Goal: Task Accomplishment & Management: Complete application form

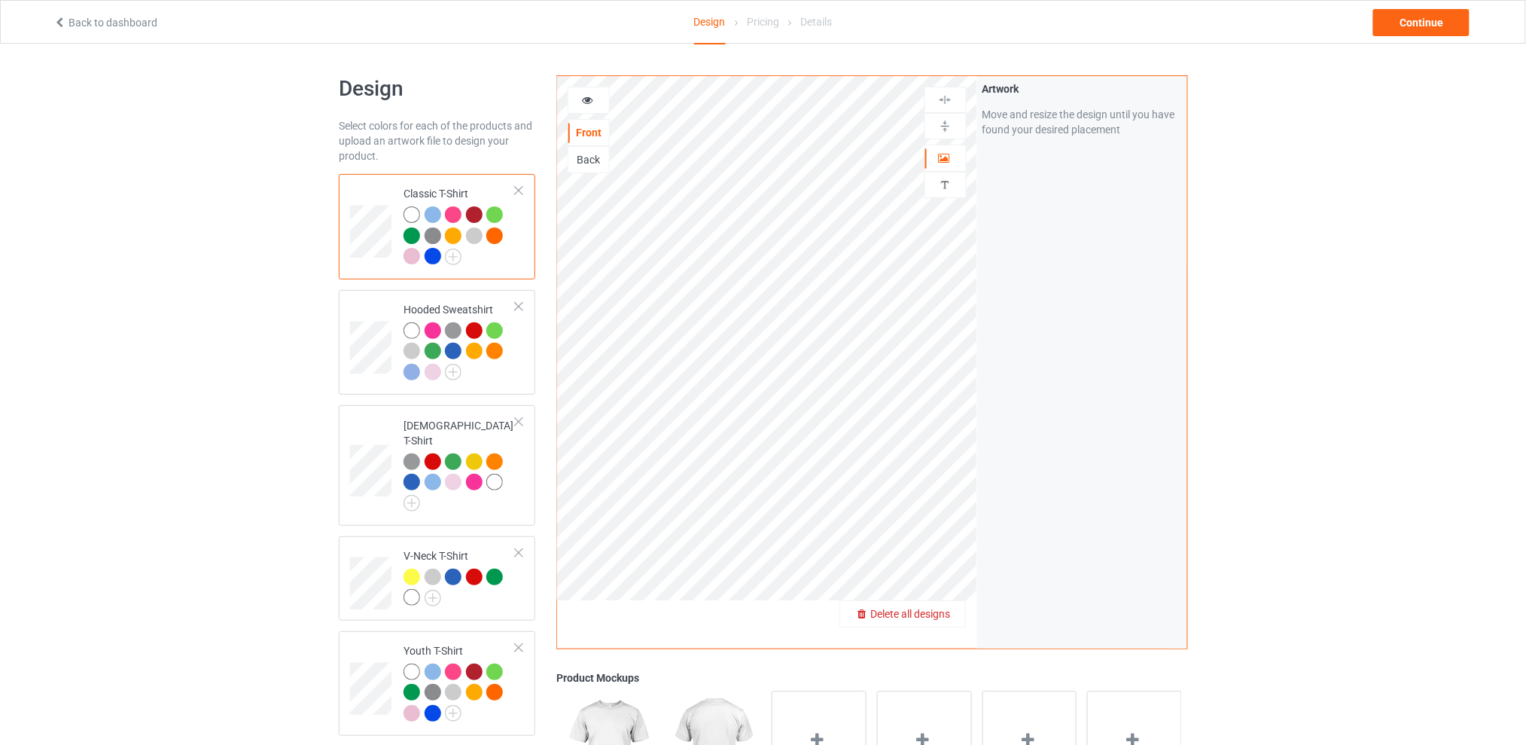
click at [941, 611] on span "Delete all designs" at bounding box center [910, 614] width 80 height 12
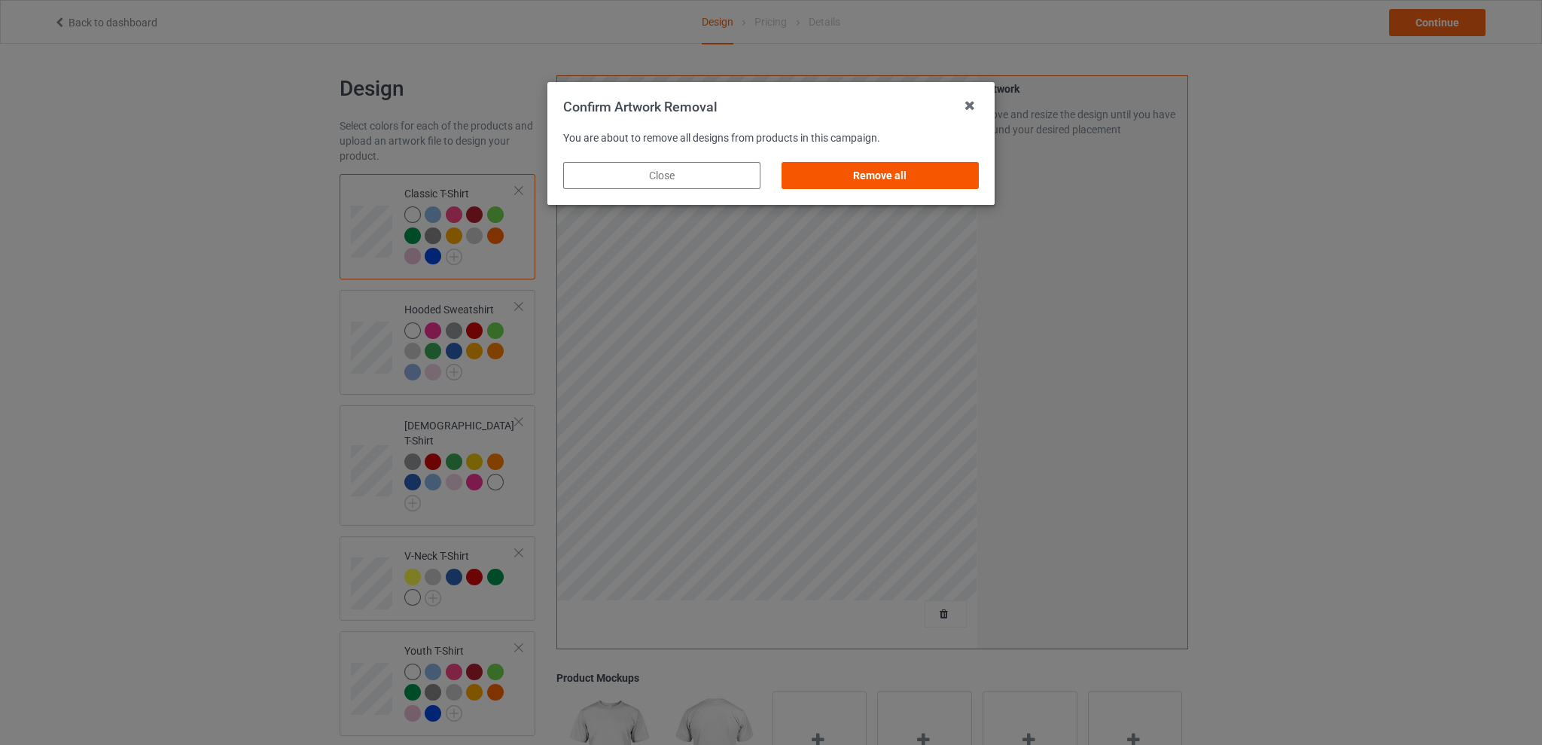
click at [862, 175] on div "Remove all" at bounding box center [880, 175] width 197 height 27
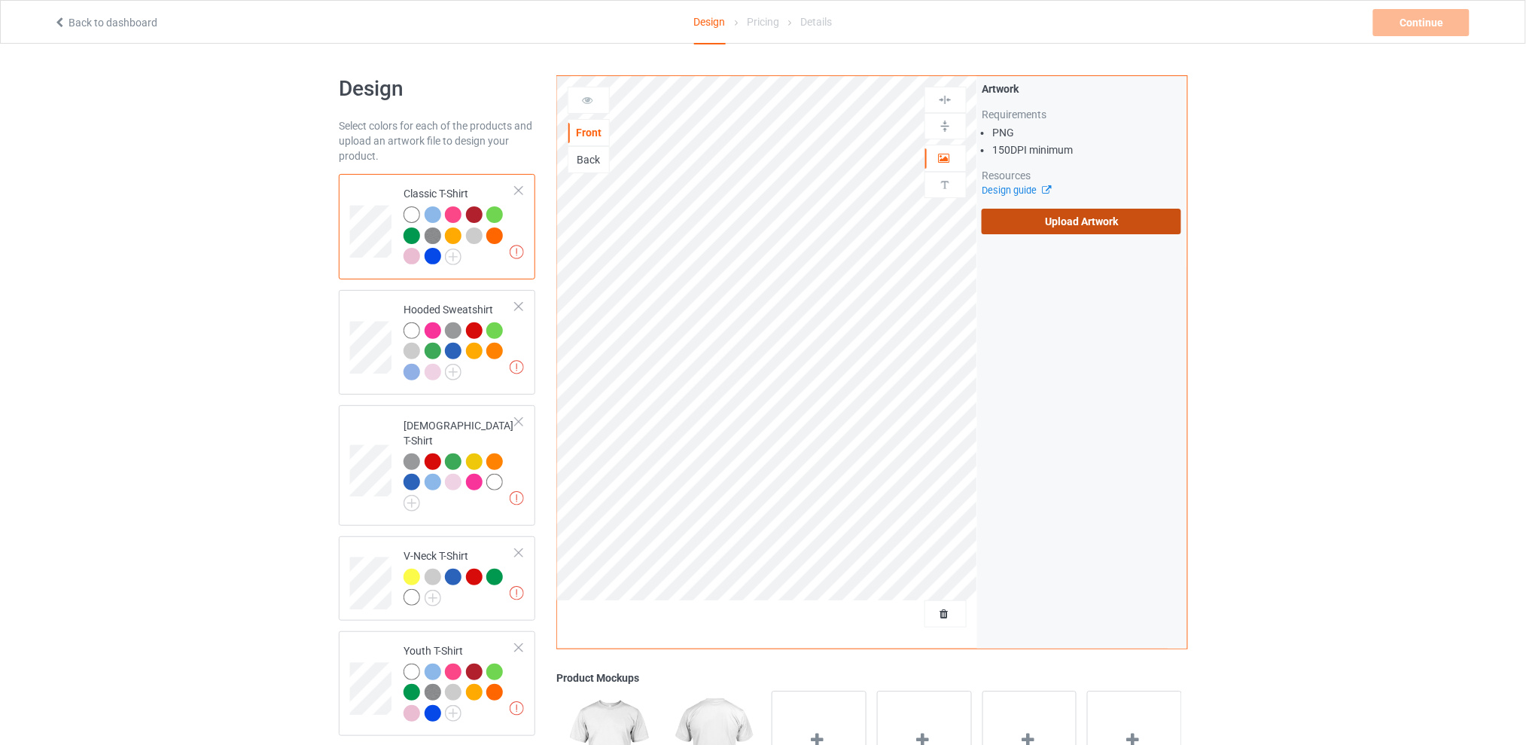
click at [1032, 218] on label "Upload Artwork" at bounding box center [1082, 222] width 200 height 26
click at [0, 0] on input "Upload Artwork" at bounding box center [0, 0] width 0 height 0
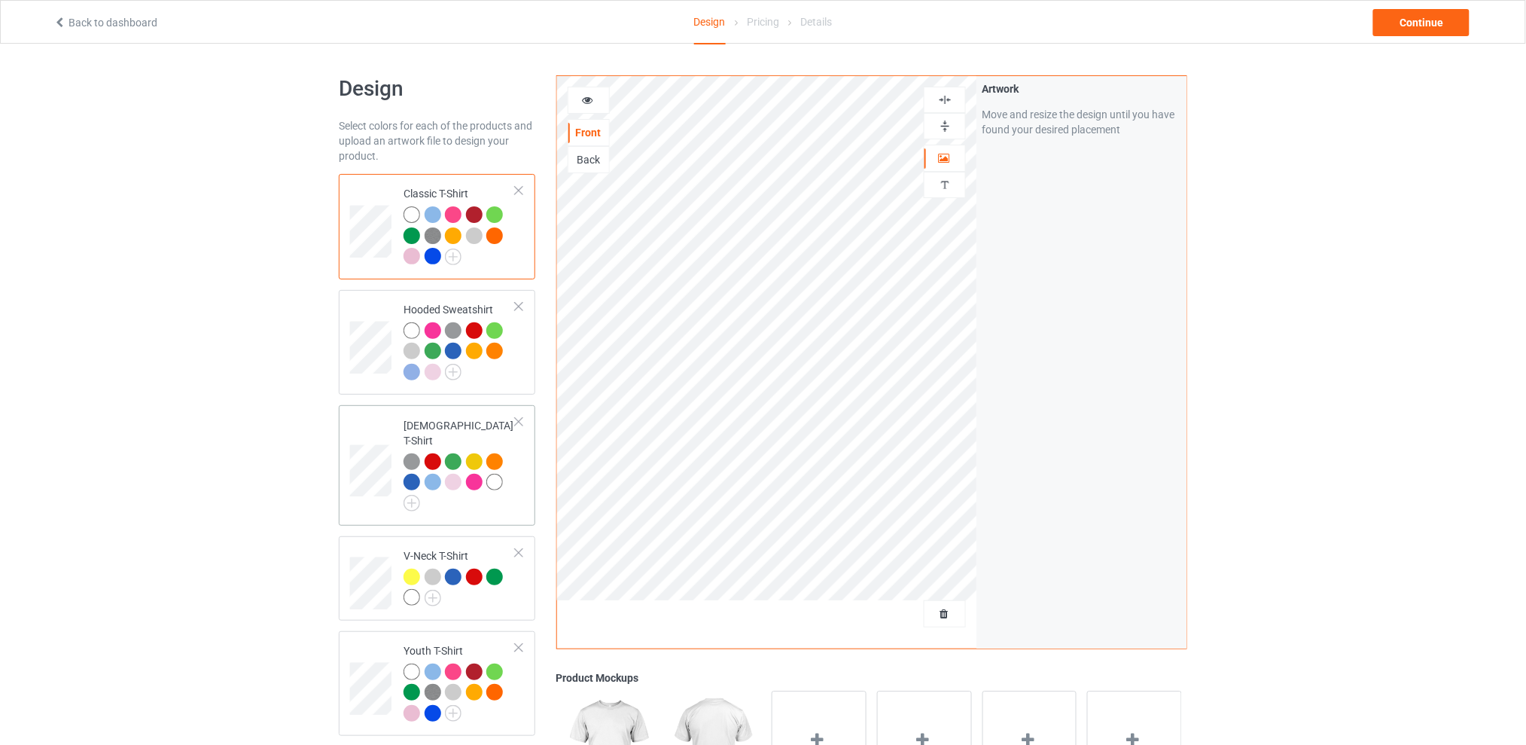
scroll to position [200, 0]
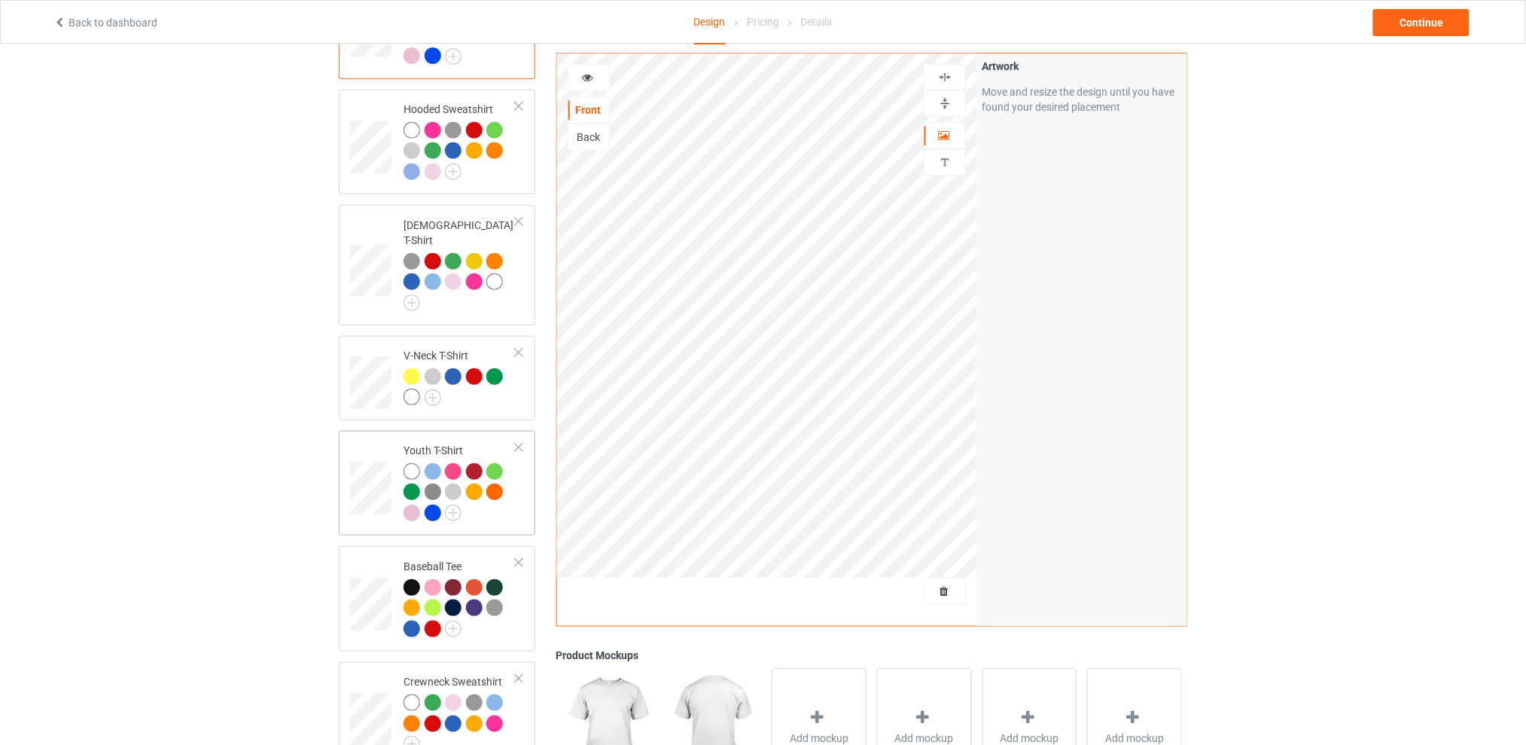
click at [519, 442] on div at bounding box center [519, 447] width 11 height 11
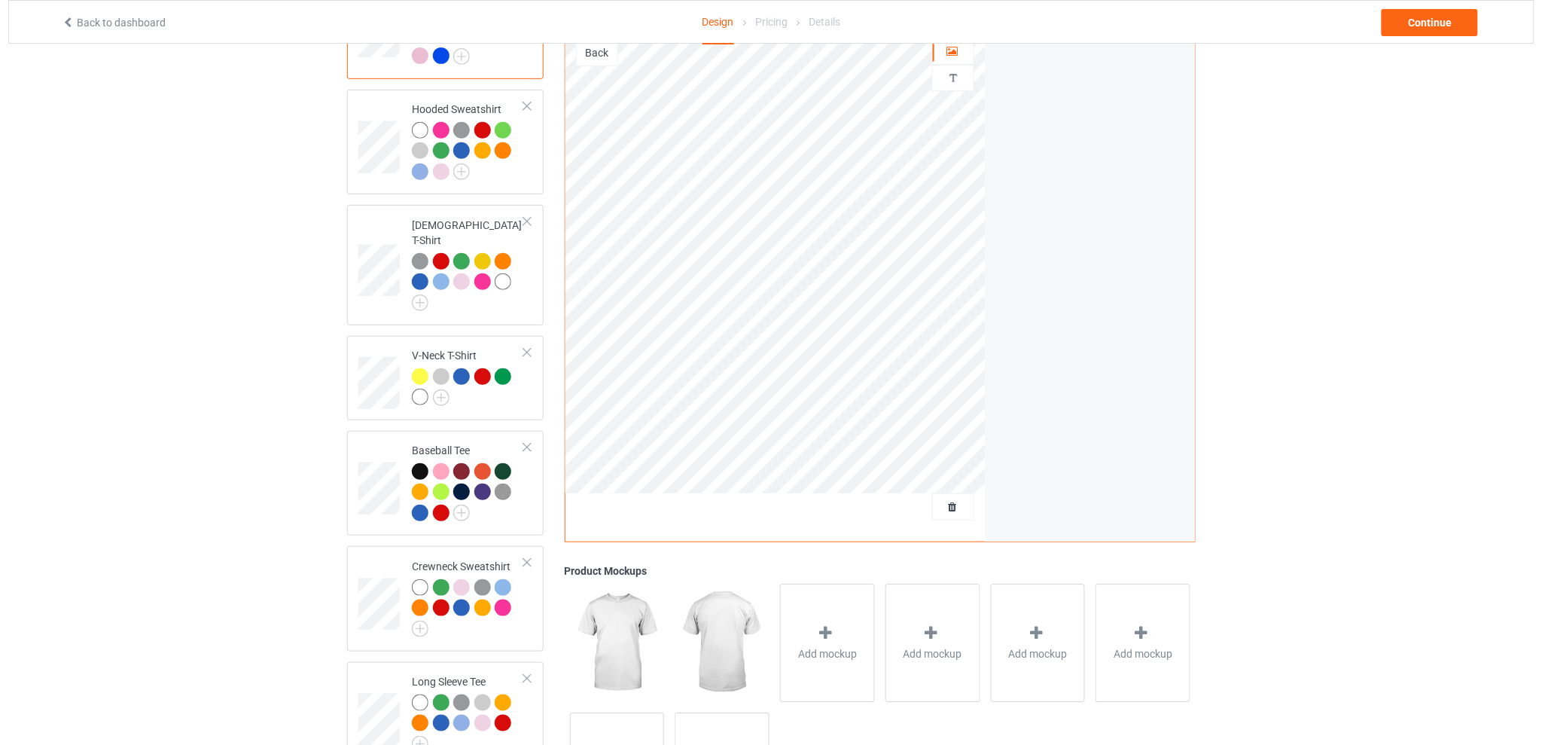
scroll to position [0, 0]
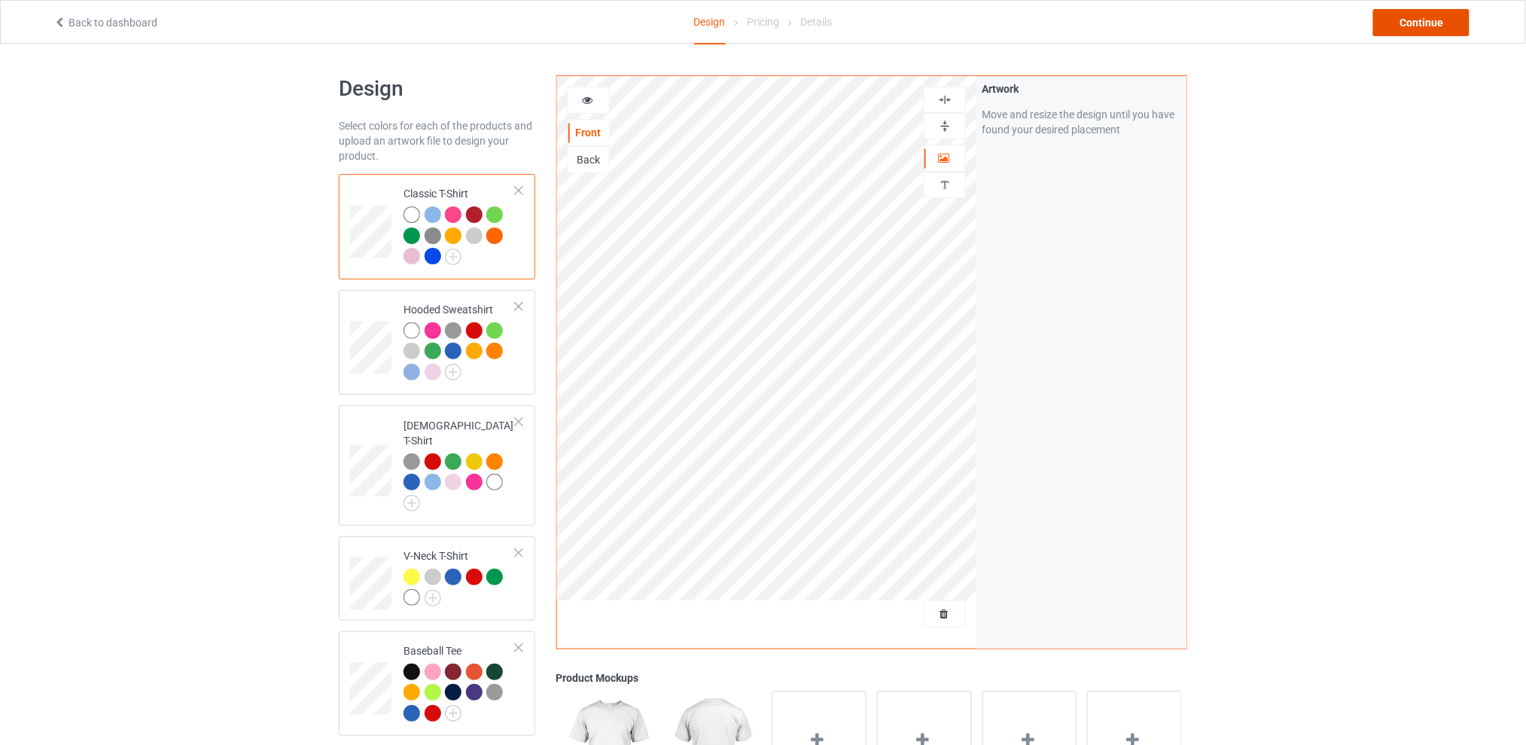
click at [1426, 20] on div "Continue" at bounding box center [1421, 22] width 96 height 27
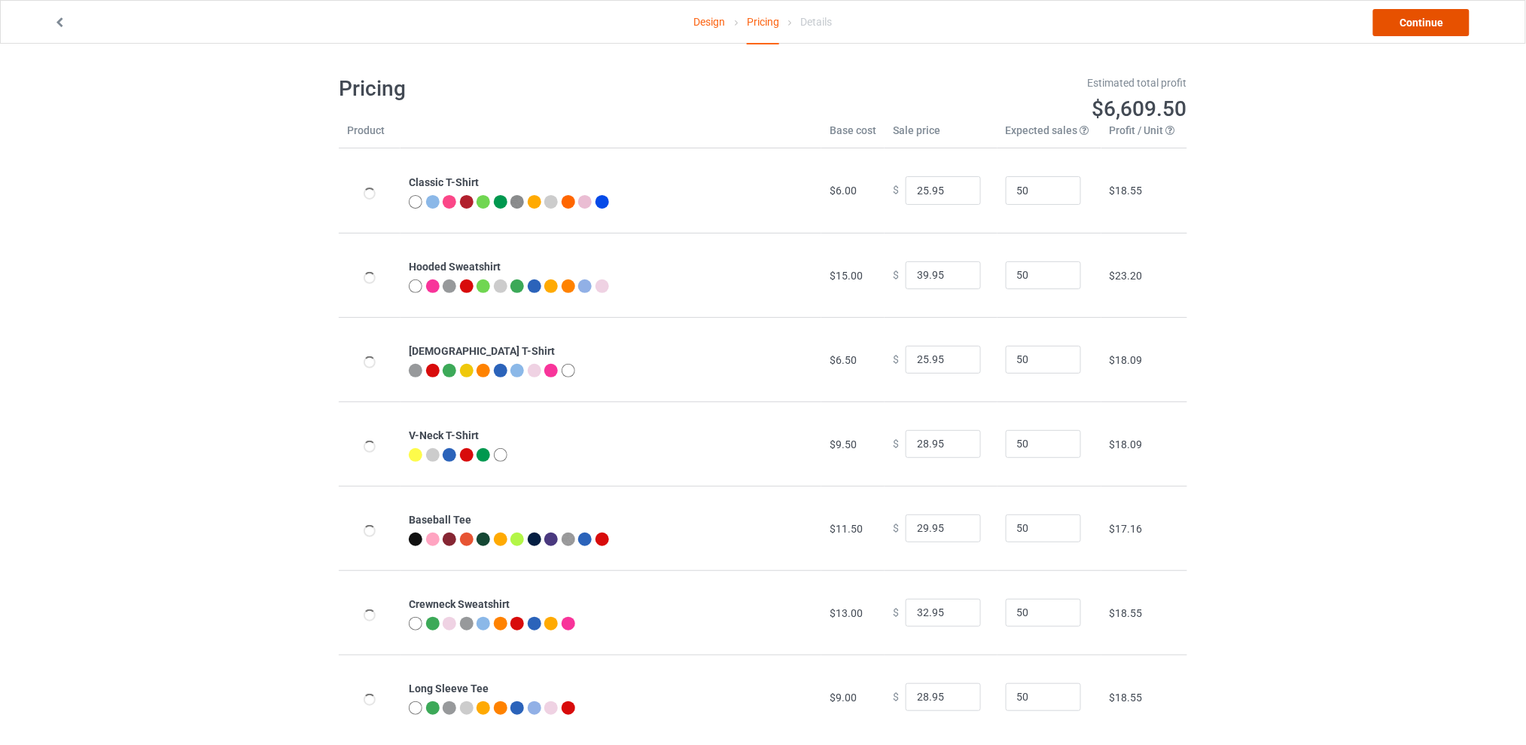
click at [1403, 25] on link "Continue" at bounding box center [1421, 22] width 96 height 27
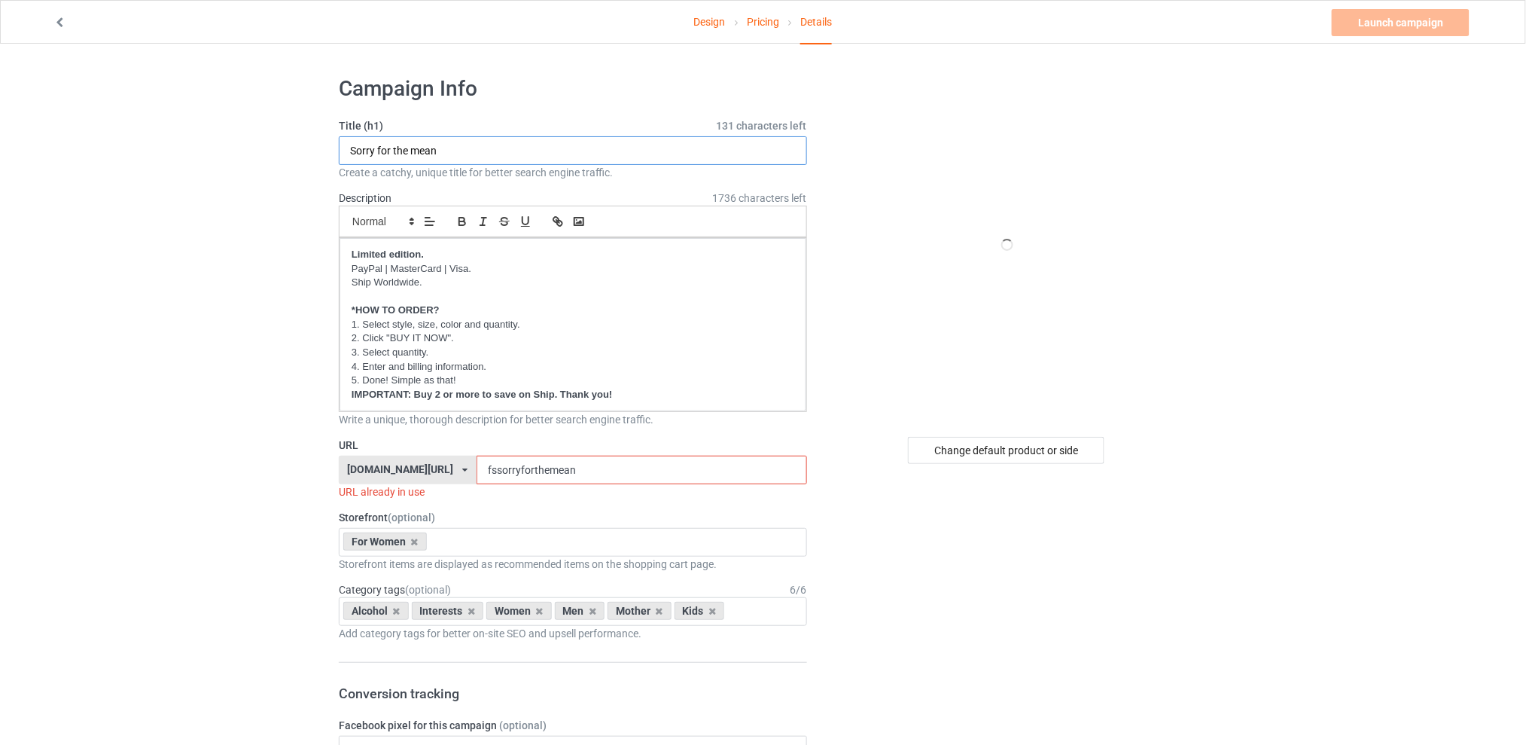
drag, startPoint x: 441, startPoint y: 146, endPoint x: 170, endPoint y: 154, distance: 270.4
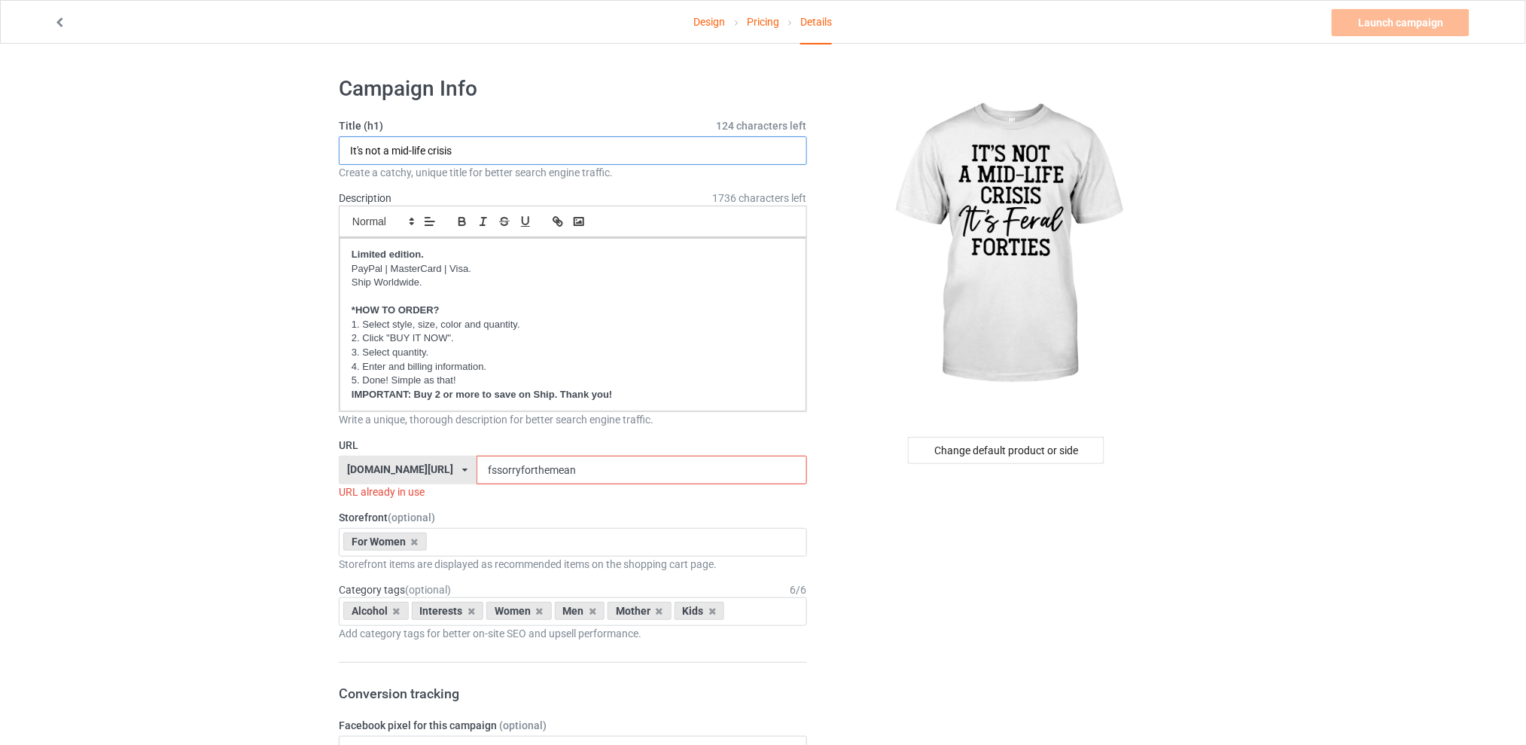
type input "It's not a mid-life crisis"
drag, startPoint x: 592, startPoint y: 468, endPoint x: 437, endPoint y: 471, distance: 155.1
click at [437, 471] on div "[DOMAIN_NAME][URL] [DOMAIN_NAME][URL] [DOMAIN_NAME][URL] [DOMAIN_NAME][URL] 5d7…" at bounding box center [573, 470] width 468 height 29
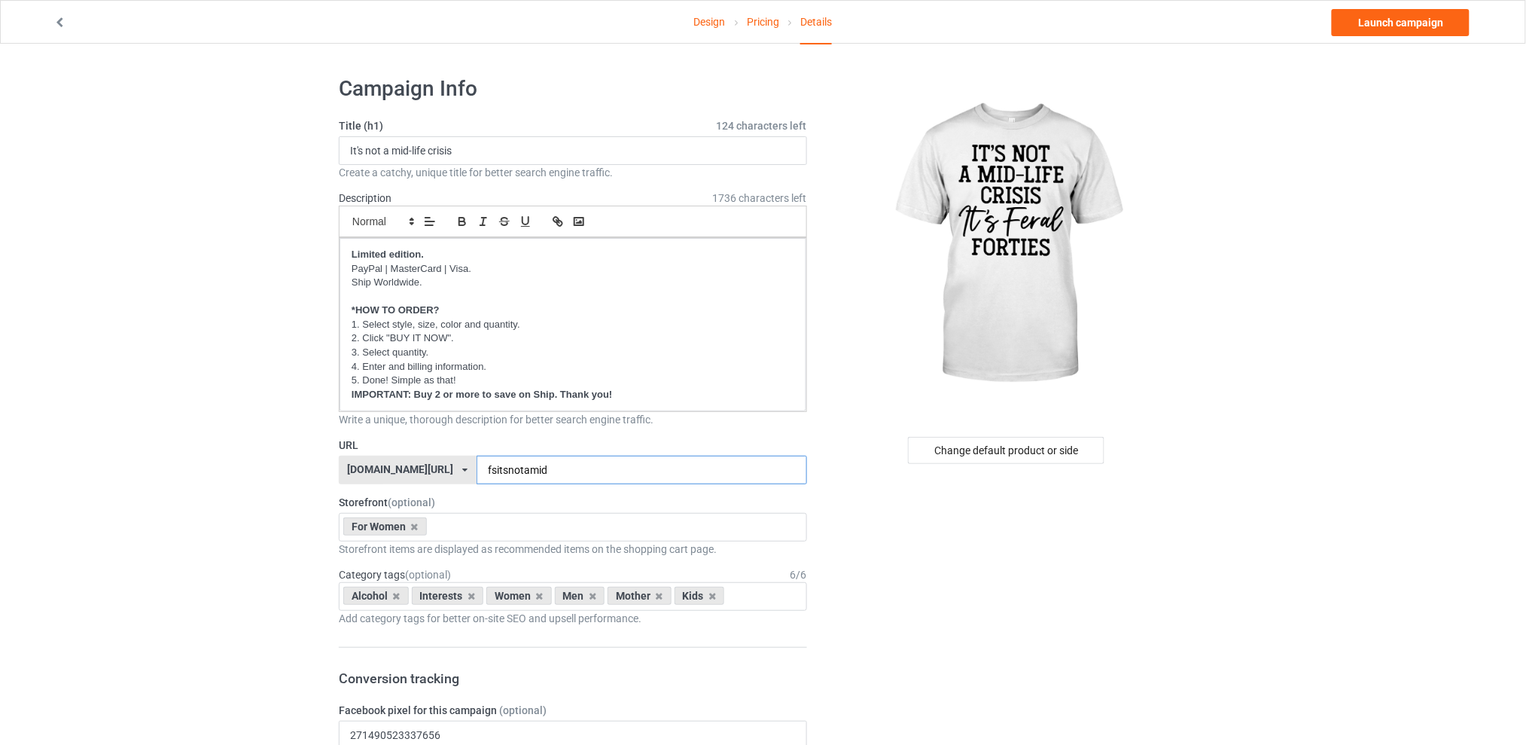
type input "fsitsnotamid"
click at [395, 598] on icon at bounding box center [397, 596] width 8 height 10
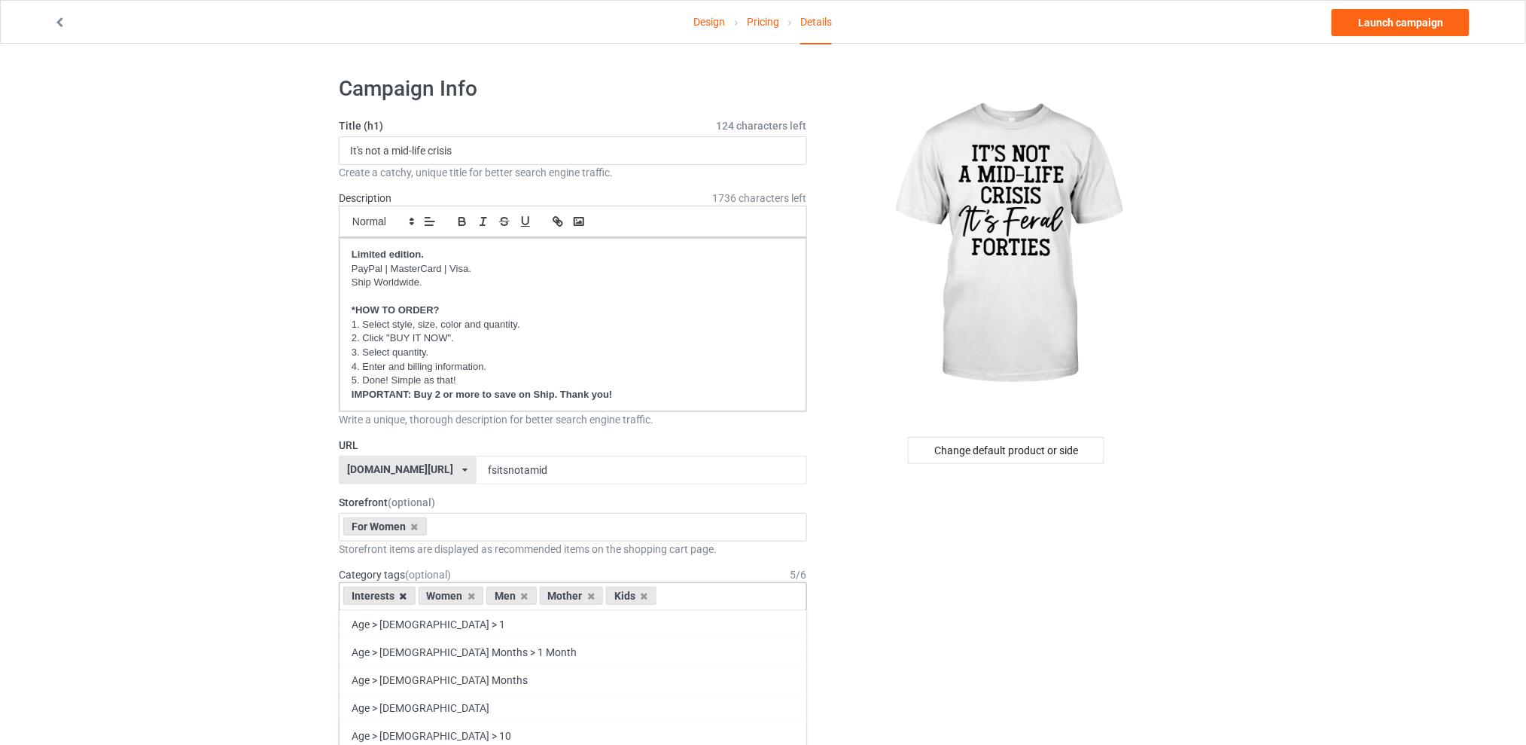
click at [404, 598] on icon at bounding box center [404, 596] width 8 height 10
click at [452, 596] on icon at bounding box center [450, 596] width 8 height 10
click at [462, 595] on icon at bounding box center [463, 596] width 8 height 10
click at [450, 594] on icon at bounding box center [450, 596] width 8 height 10
click at [974, 447] on div "Change default product or side" at bounding box center [1006, 450] width 197 height 27
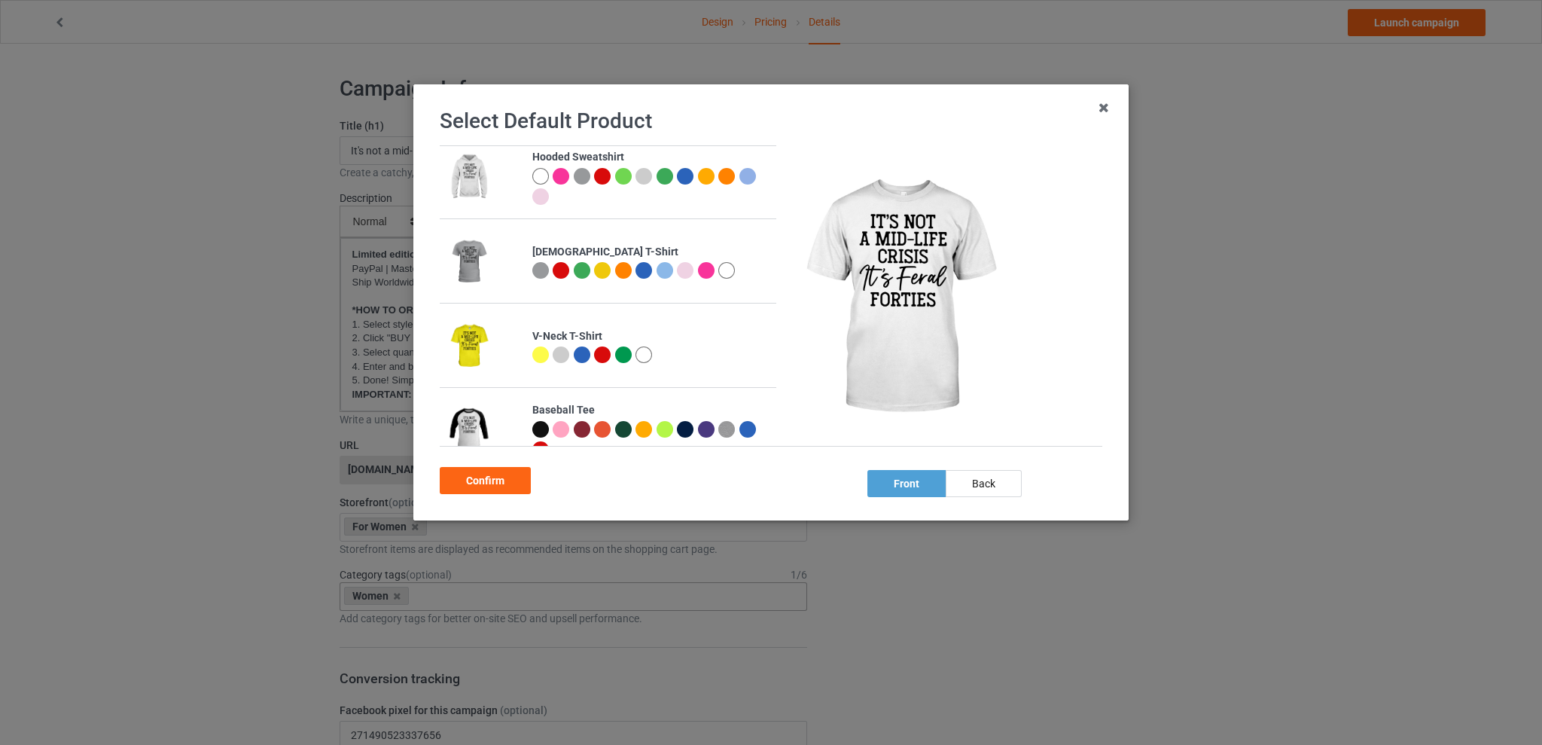
scroll to position [295, 0]
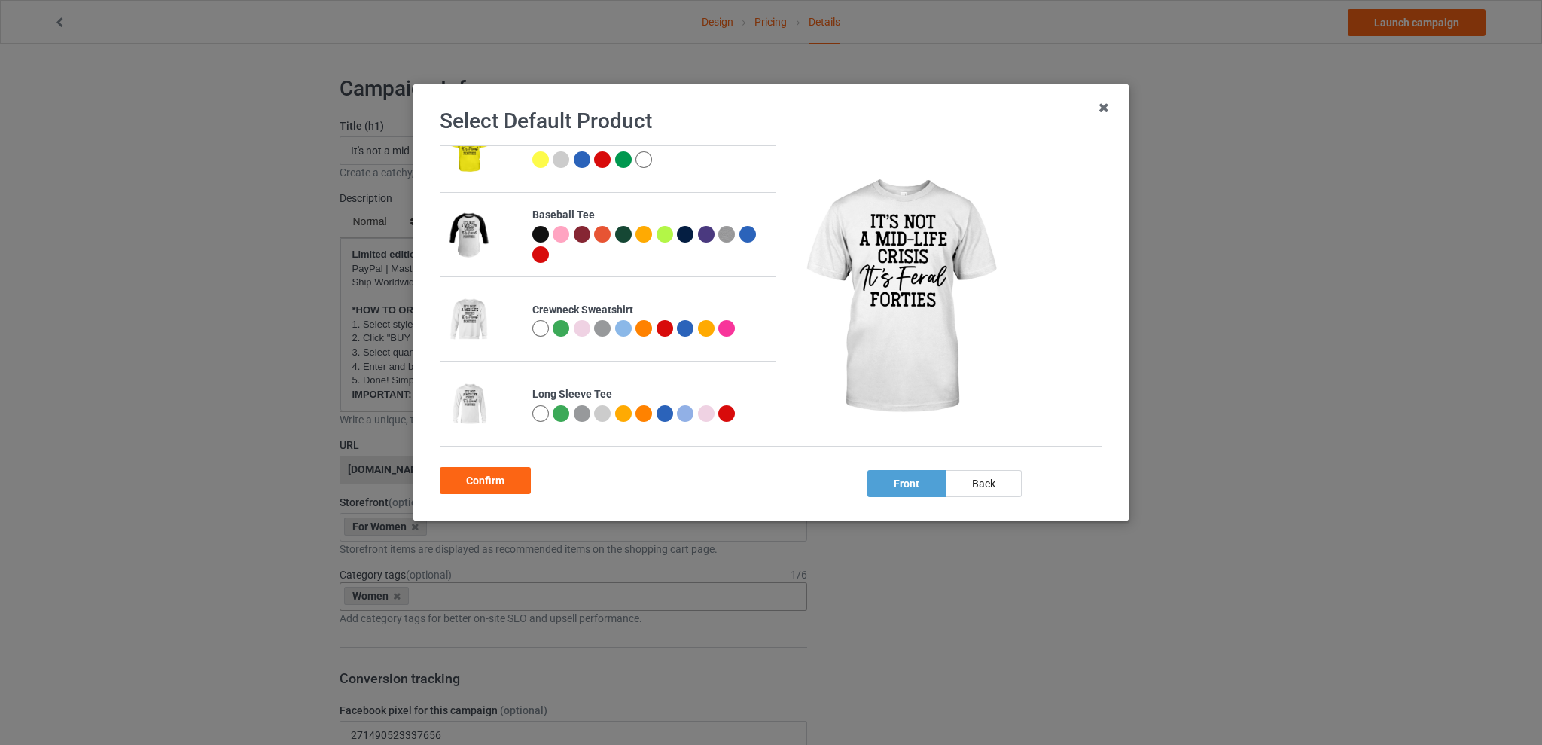
click at [581, 327] on div at bounding box center [582, 328] width 17 height 17
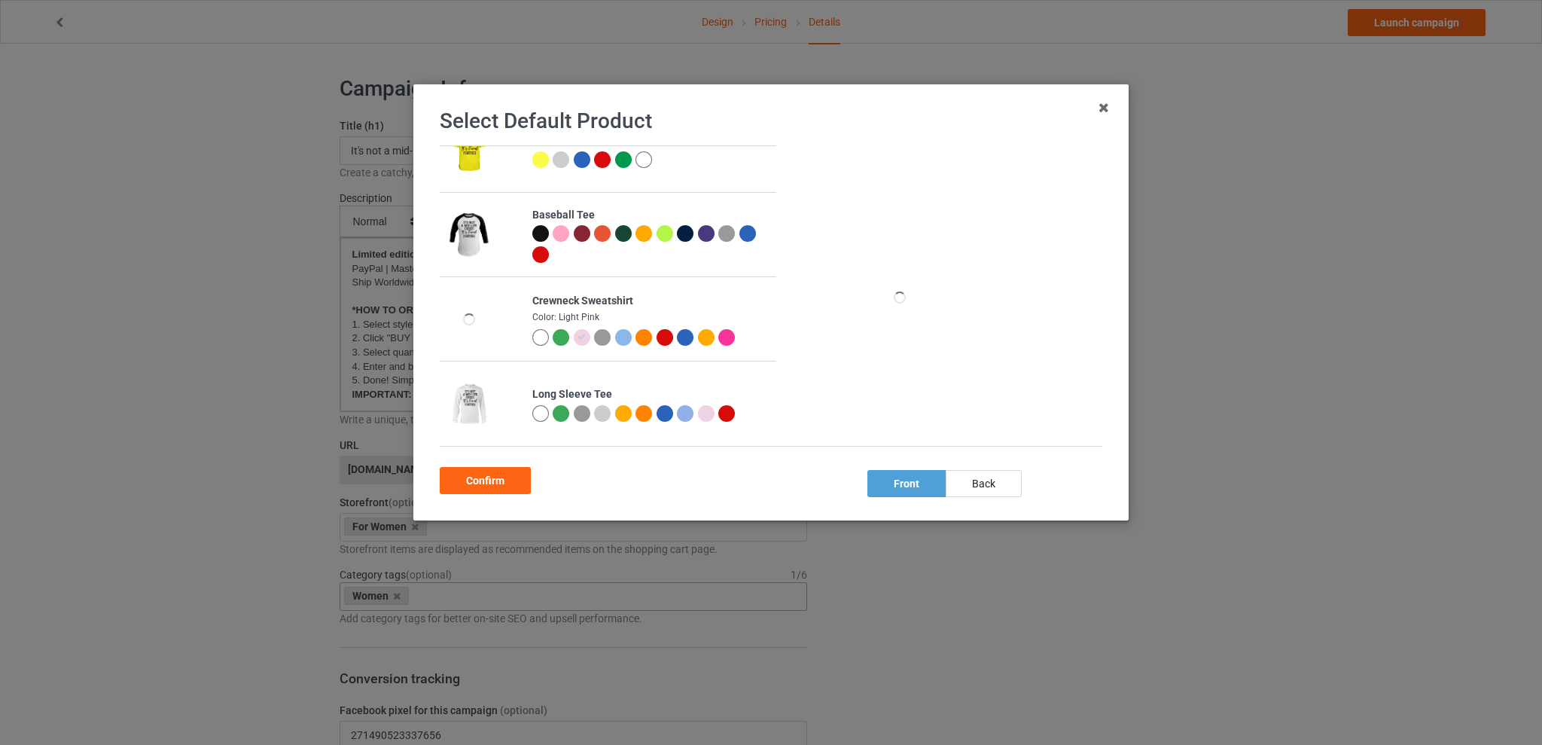
scroll to position [291, 0]
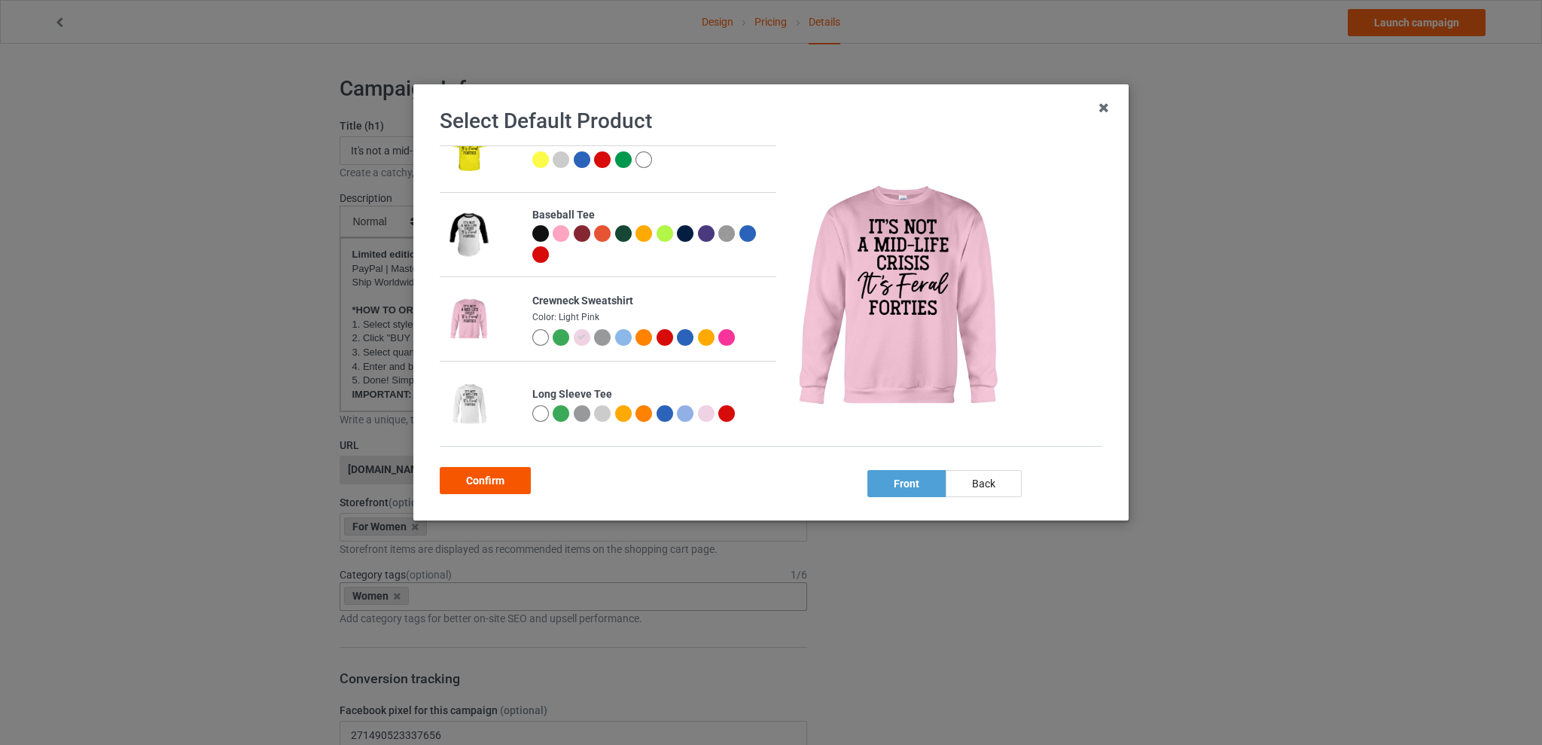
click at [477, 480] on div "Confirm" at bounding box center [485, 480] width 91 height 27
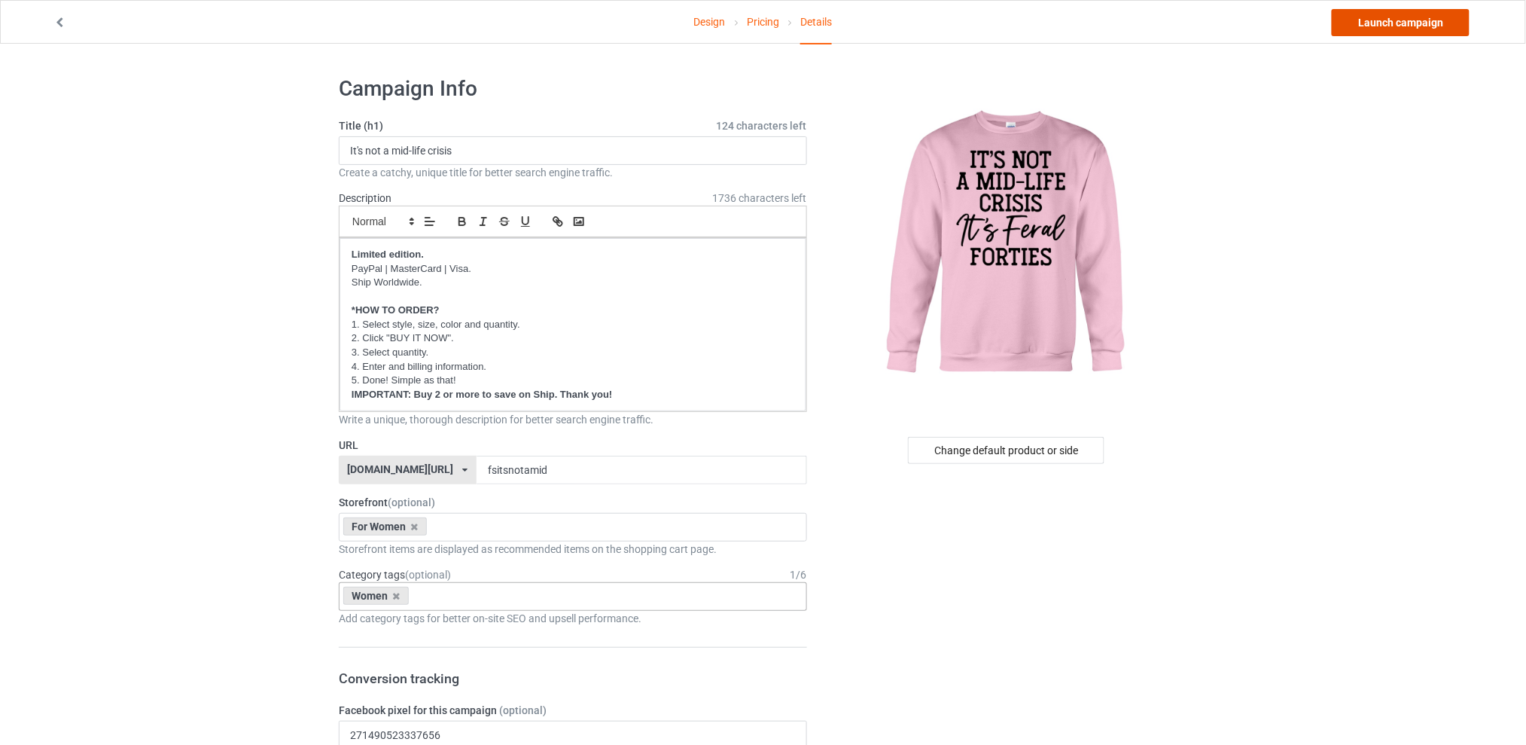
click at [1389, 23] on link "Launch campaign" at bounding box center [1401, 22] width 138 height 27
